Goal: Task Accomplishment & Management: Use online tool/utility

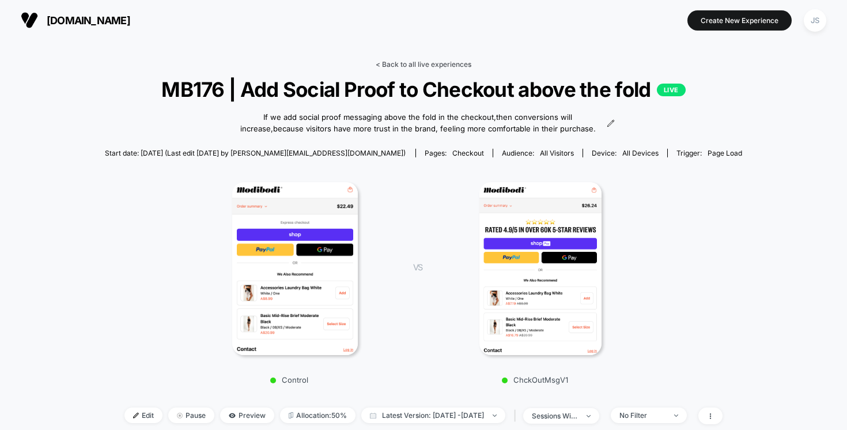
click at [426, 65] on link "< Back to all live experiences" at bounding box center [424, 64] width 96 height 9
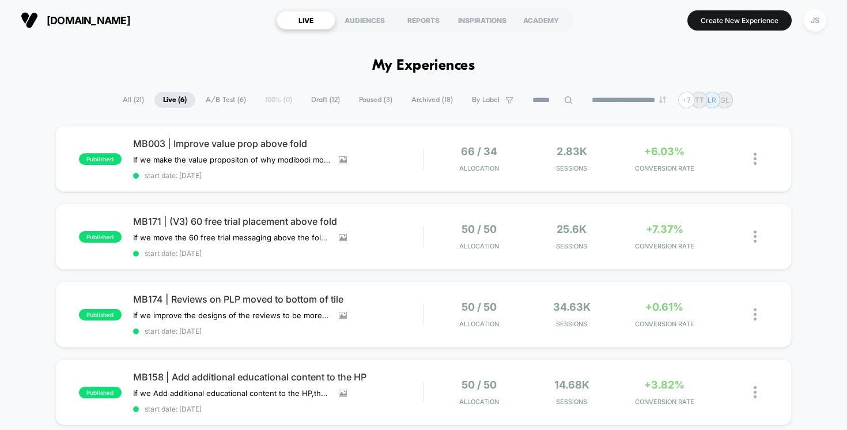
click at [409, 98] on span "Archived ( 18 )" at bounding box center [432, 100] width 59 height 16
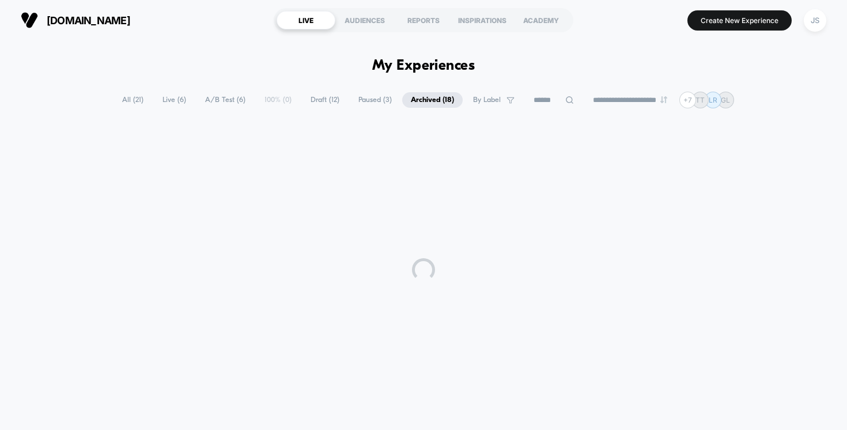
click at [378, 98] on span "Paused ( 3 )" at bounding box center [375, 100] width 51 height 16
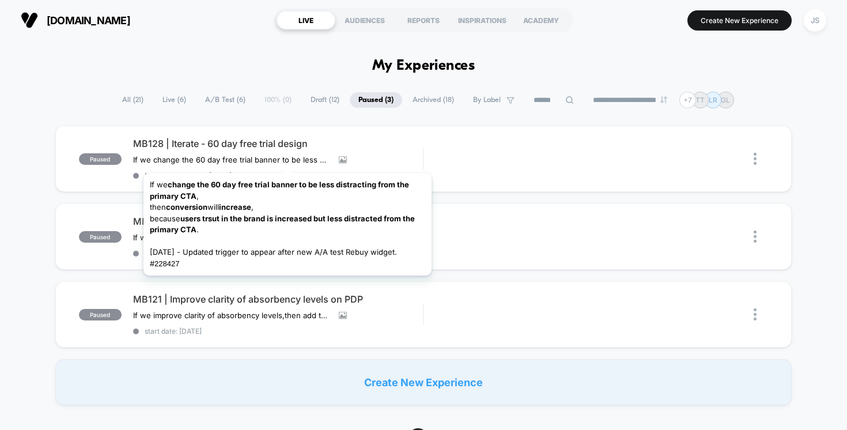
scroll to position [2, 0]
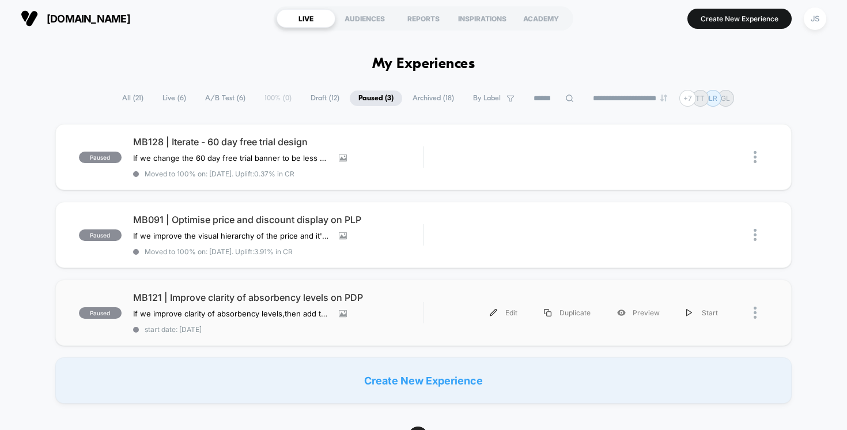
click at [215, 286] on div "paused MB121 | Improve clarity of absorbency levels on PDP If we improve clarit…" at bounding box center [423, 312] width 737 height 66
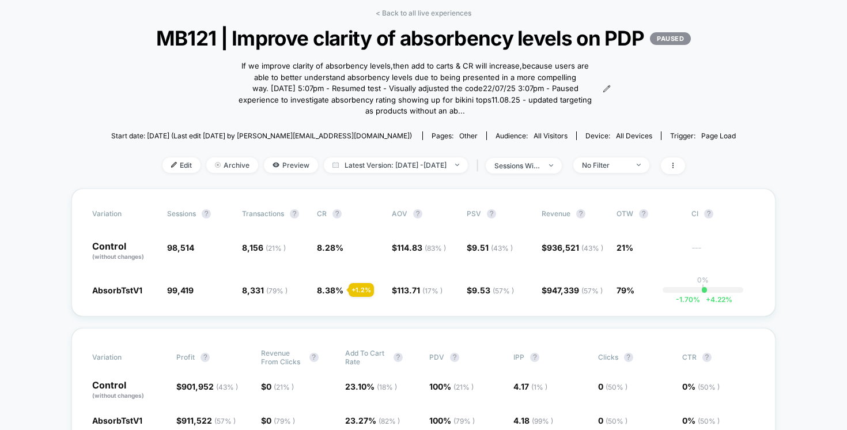
scroll to position [51, 0]
click at [649, 173] on span "No Filter" at bounding box center [611, 166] width 76 height 16
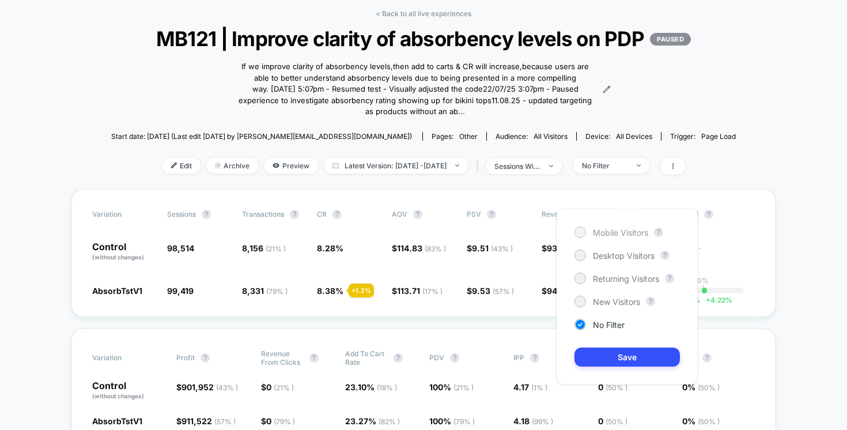
click at [605, 235] on span "Mobile Visitors" at bounding box center [620, 233] width 55 height 10
click at [601, 356] on button "Save" at bounding box center [626, 356] width 105 height 19
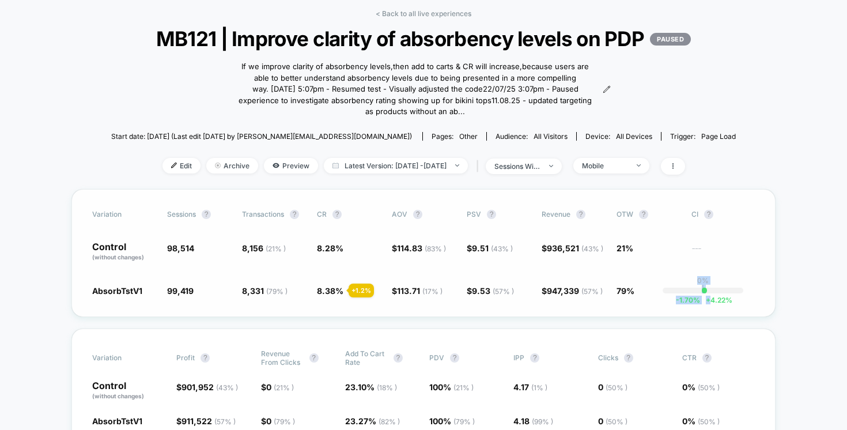
drag, startPoint x: 676, startPoint y: 326, endPoint x: 711, endPoint y: 327, distance: 35.1
click at [711, 317] on div "Variation Sessions ? Transactions ? CR ? AOV ? PSV ? Revenue ? OTW ? CI ? Contr…" at bounding box center [423, 253] width 704 height 128
click at [710, 304] on span "+" at bounding box center [708, 299] width 5 height 9
click at [629, 298] on div "Variation Sessions ? Transactions ? CR ? AOV ? PSV ? Revenue ? OTW ? CI ? Contr…" at bounding box center [423, 253] width 704 height 128
click at [632, 173] on span "Mobile" at bounding box center [611, 166] width 76 height 16
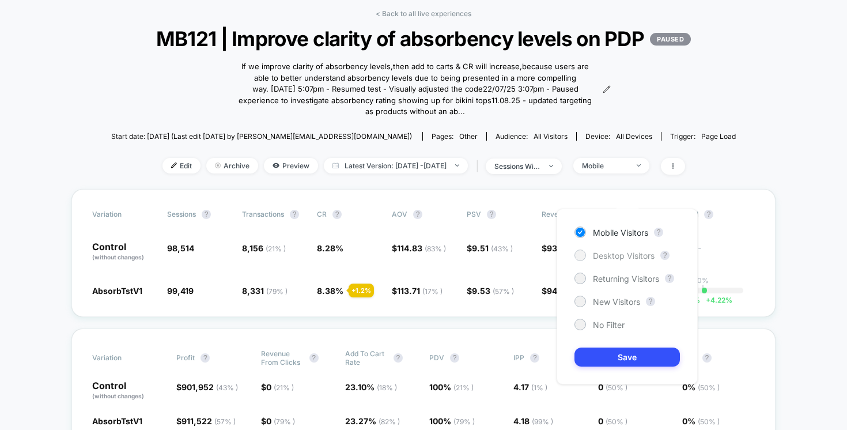
click at [619, 249] on div "Desktop Visitors" at bounding box center [614, 255] width 80 height 12
click at [625, 353] on button "Save" at bounding box center [626, 356] width 105 height 19
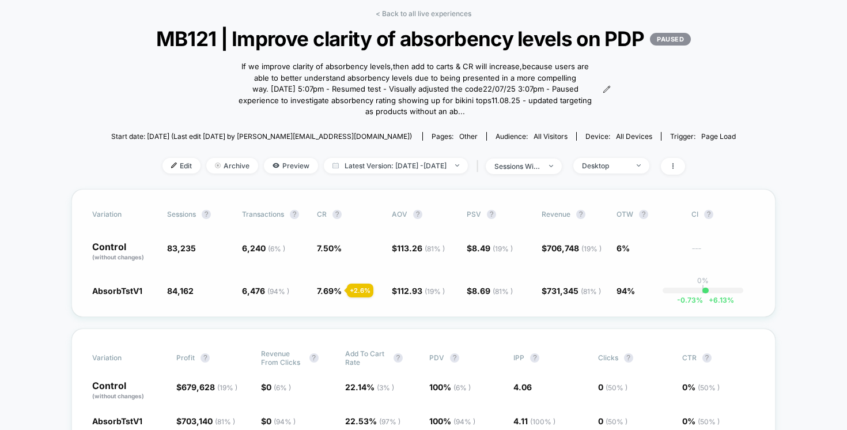
click at [640, 317] on div "Variation Sessions ? Transactions ? CR ? AOV ? PSV ? Revenue ? OTW ? CI ? Contr…" at bounding box center [423, 253] width 704 height 128
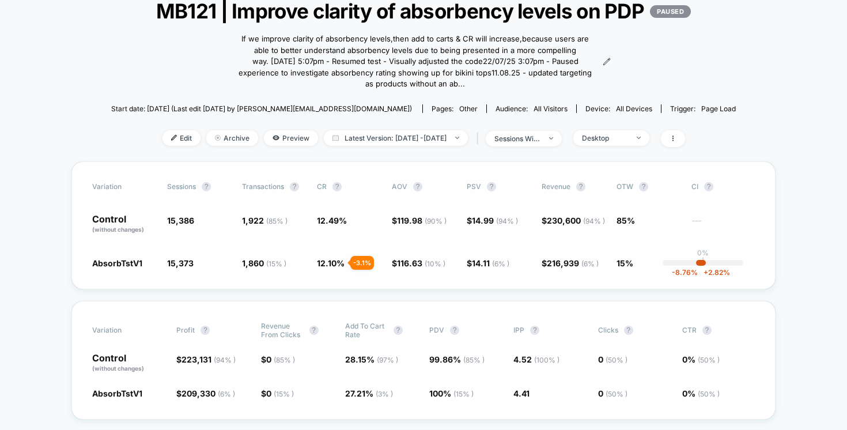
scroll to position [77, 0]
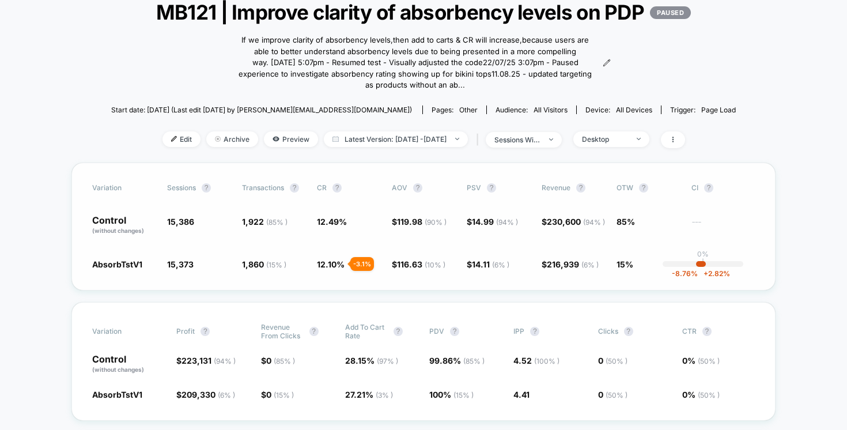
click at [649, 273] on div "Variation Sessions ? Transactions ? CR ? AOV ? PSV ? Revenue ? OTW ? CI ? Contr…" at bounding box center [423, 226] width 704 height 128
click at [631, 147] on span "Desktop" at bounding box center [611, 139] width 76 height 16
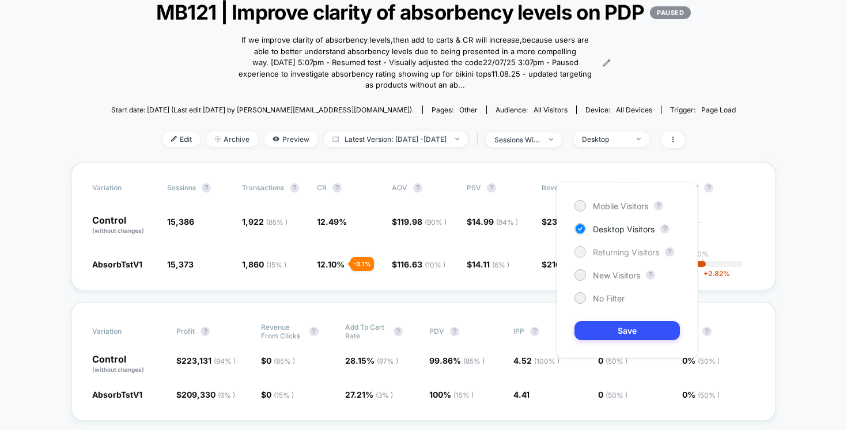
click at [624, 257] on div "Returning Visitors" at bounding box center [616, 252] width 85 height 12
click at [616, 325] on button "Save" at bounding box center [626, 330] width 105 height 19
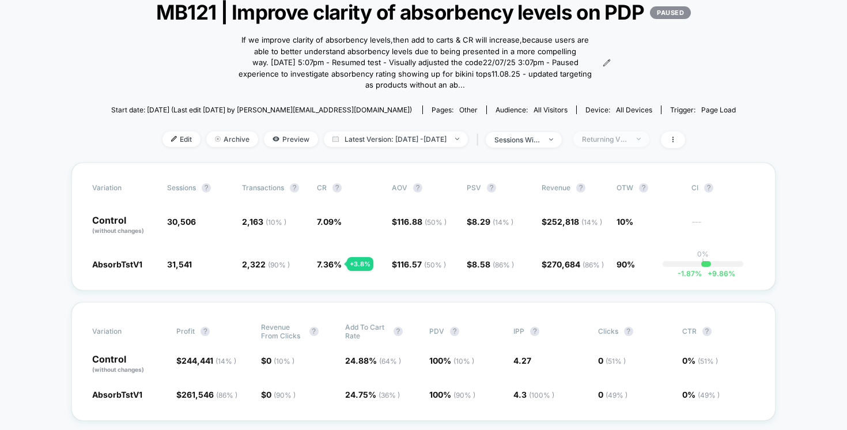
click at [628, 143] on div "Returning Visitors" at bounding box center [605, 139] width 46 height 9
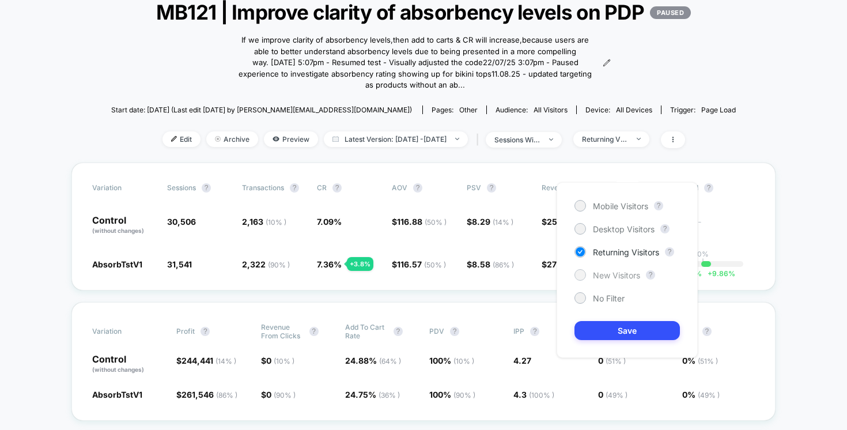
click at [587, 271] on div "New Visitors" at bounding box center [607, 275] width 66 height 12
click at [597, 335] on button "Save" at bounding box center [626, 330] width 105 height 19
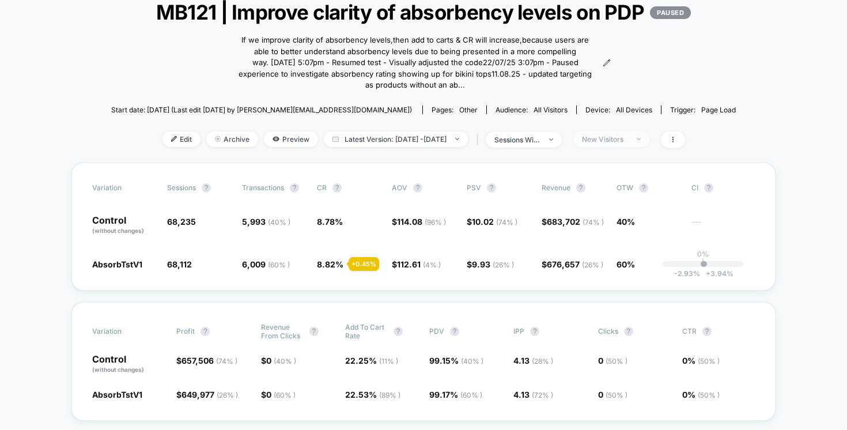
click at [628, 143] on div "New Visitors" at bounding box center [605, 139] width 46 height 9
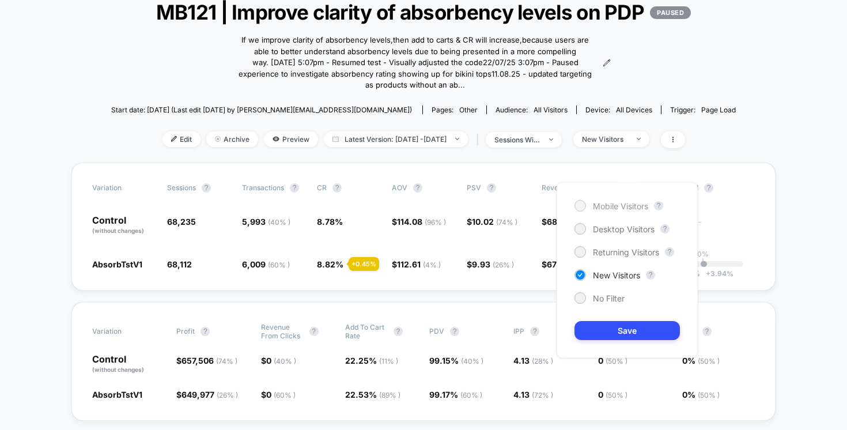
click at [613, 205] on span "Mobile Visitors" at bounding box center [620, 206] width 55 height 10
click at [615, 321] on button "Save" at bounding box center [626, 330] width 105 height 19
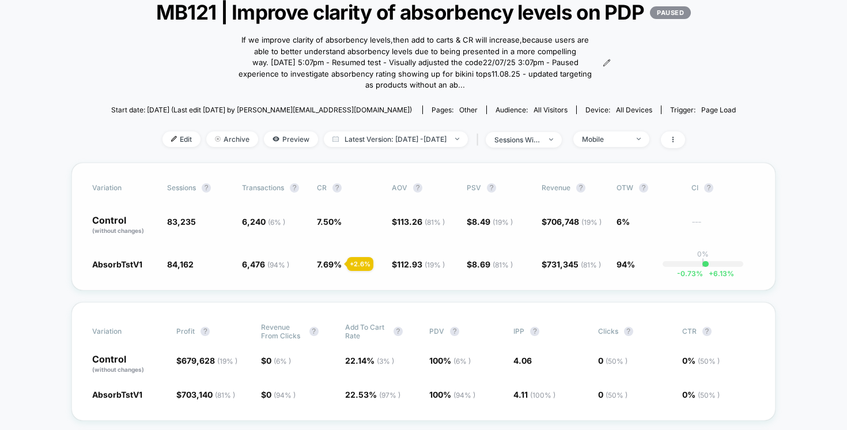
click at [631, 269] on span "94%" at bounding box center [625, 264] width 18 height 10
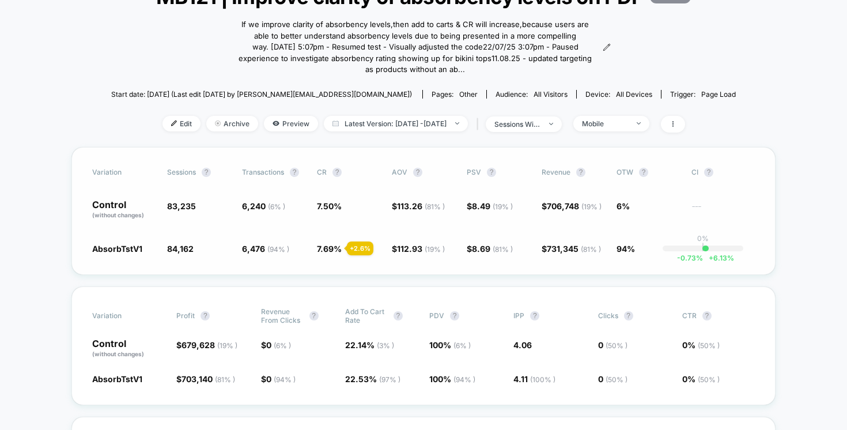
scroll to position [88, 0]
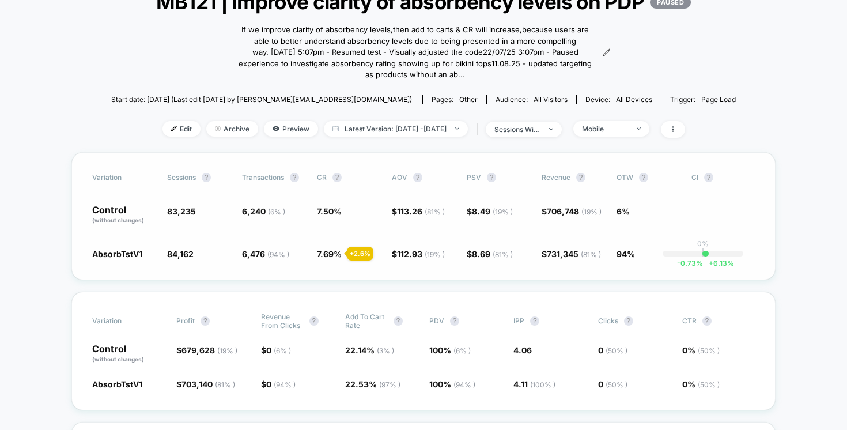
click at [624, 259] on span "94%" at bounding box center [625, 254] width 18 height 10
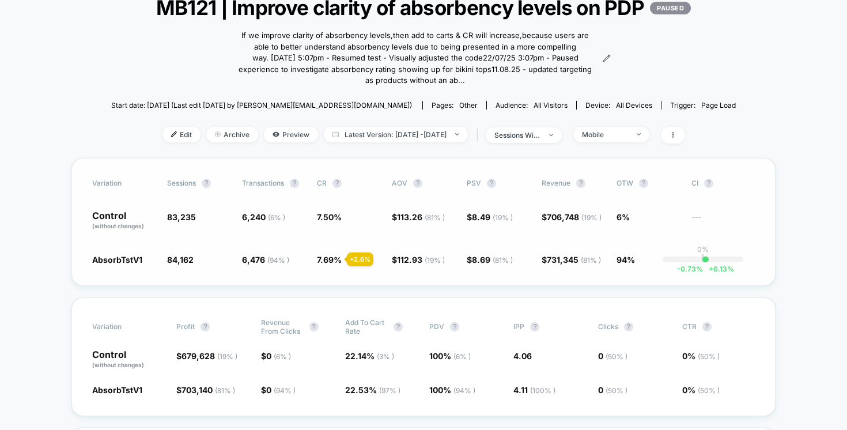
scroll to position [84, 0]
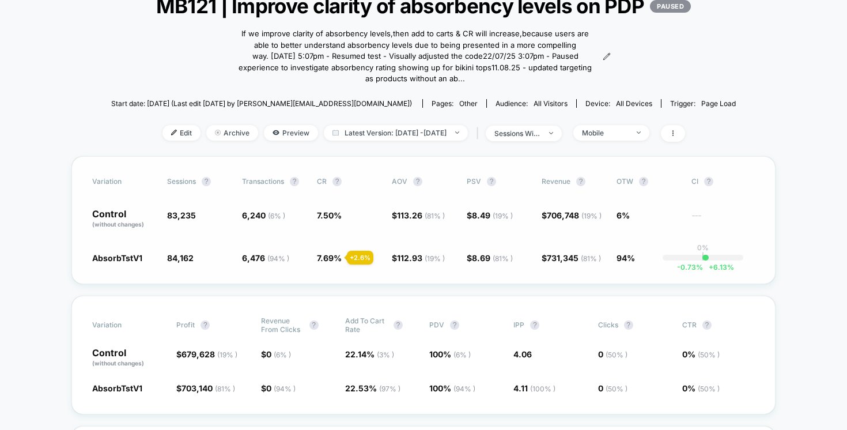
click at [774, 282] on div "Variation Sessions ? Transactions ? CR ? AOV ? PSV ? Revenue ? OTW ? CI ? Contr…" at bounding box center [423, 220] width 704 height 128
click at [623, 141] on span "Mobile" at bounding box center [611, 133] width 76 height 16
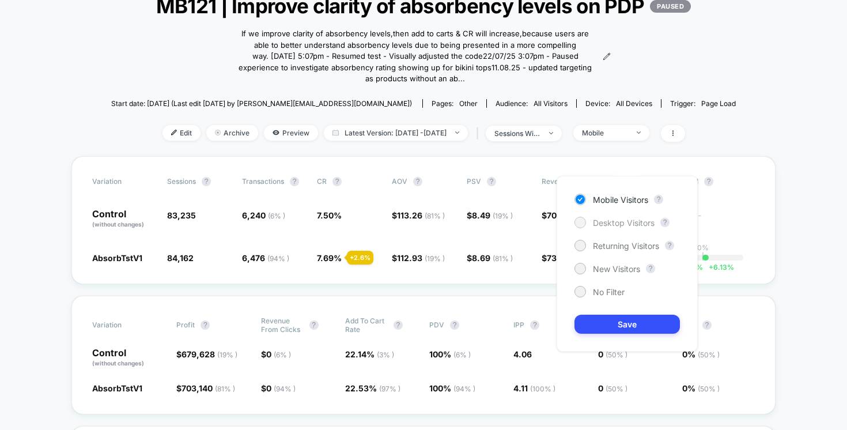
click at [616, 223] on span "Desktop Visitors" at bounding box center [624, 223] width 62 height 10
click at [609, 318] on button "Save" at bounding box center [626, 323] width 105 height 19
